Goal: Transaction & Acquisition: Subscribe to service/newsletter

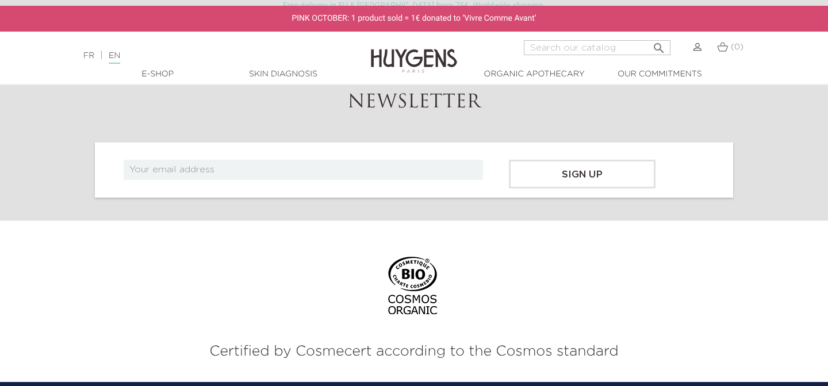
scroll to position [4327, 0]
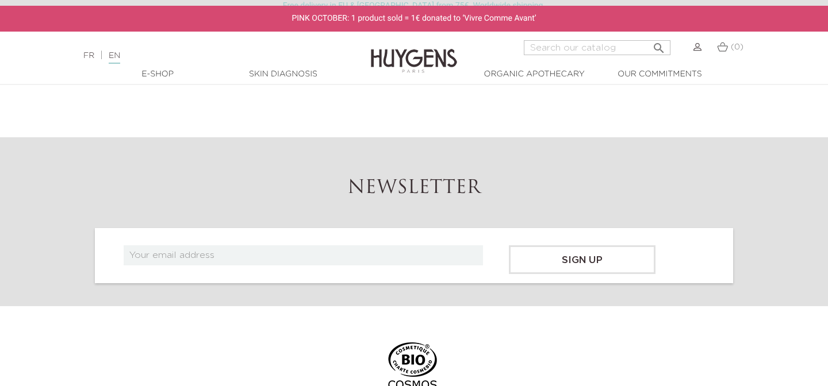
click at [219, 248] on input "text" at bounding box center [303, 255] width 359 height 20
type input "[EMAIL_ADDRESS][DOMAIN_NAME]"
click at [594, 245] on input "Sign up" at bounding box center [582, 259] width 147 height 29
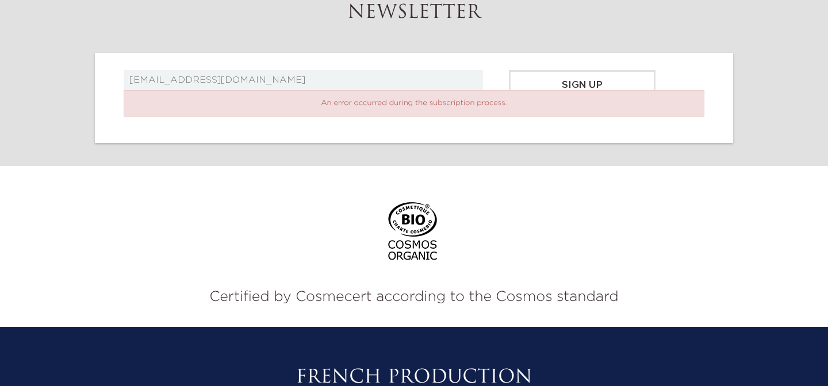
click at [539, 90] on p "An error occurred during the subscription process." at bounding box center [414, 103] width 580 height 26
click at [539, 82] on input "Sign up" at bounding box center [582, 84] width 147 height 29
click at [353, 122] on div "An error occurred during the subscription process." at bounding box center [414, 108] width 598 height 36
